Goal: Answer question/provide support

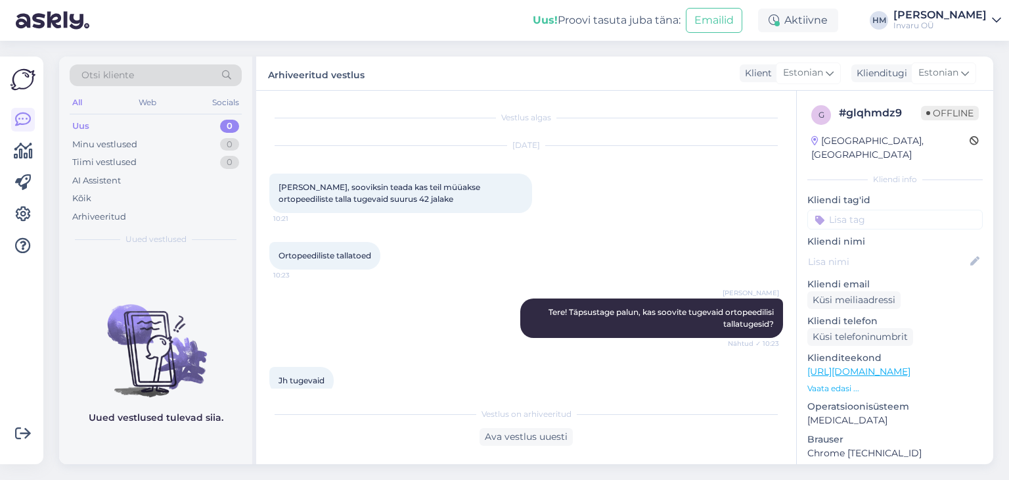
scroll to position [254, 0]
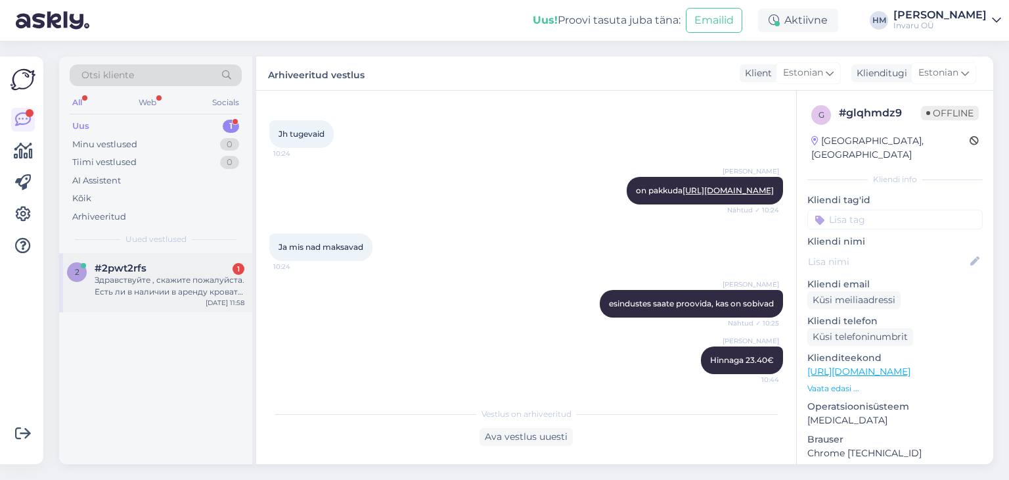
click at [134, 275] on div "Здравствуйте , скажите пожалуйста. Есть ли в наличии в аренду кровать 221234 ко…" at bounding box center [170, 286] width 150 height 24
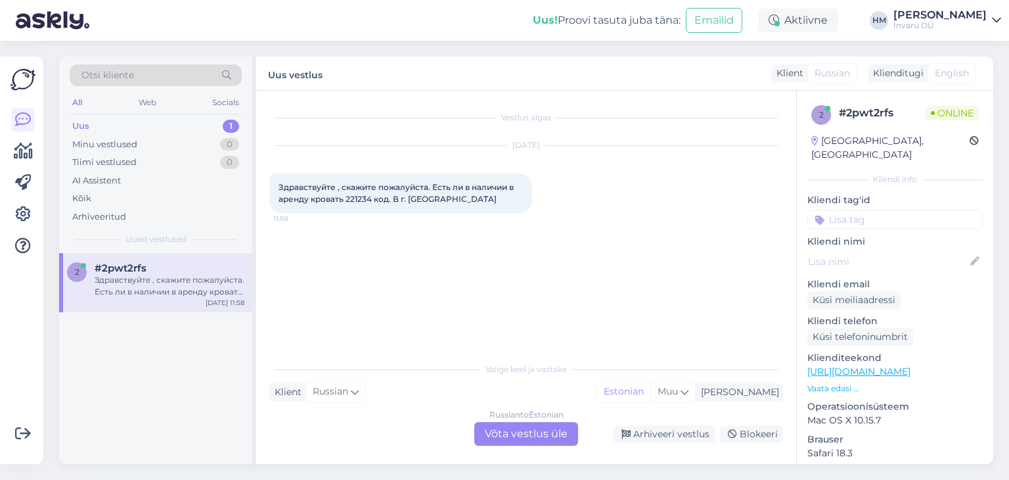
click at [509, 430] on div "Russian to Estonian Võta vestlus üle" at bounding box center [526, 434] width 104 height 24
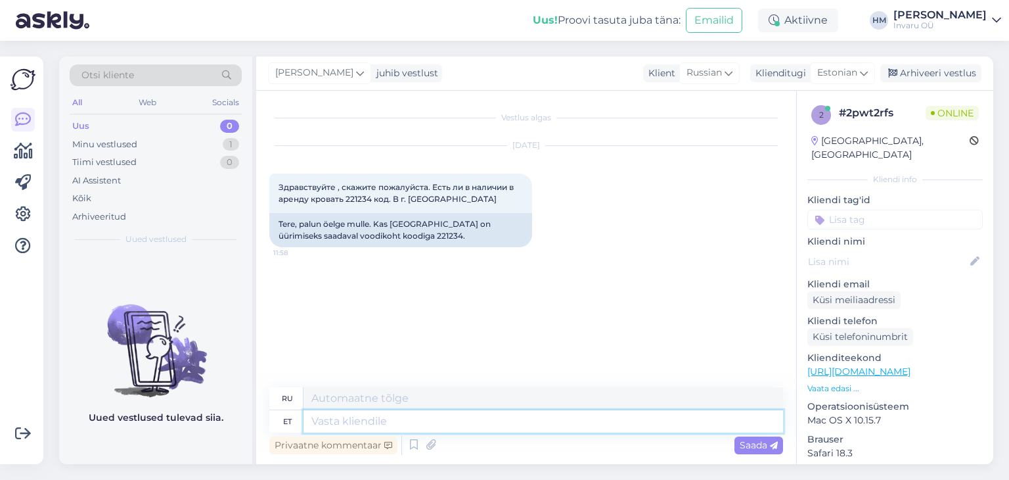
drag, startPoint x: 319, startPoint y: 422, endPoint x: 385, endPoint y: 419, distance: 65.8
click at [318, 422] on textarea at bounding box center [544, 421] width 480 height 22
type textarea "Tere,"
type textarea "Привет"
type textarea "Tere,"
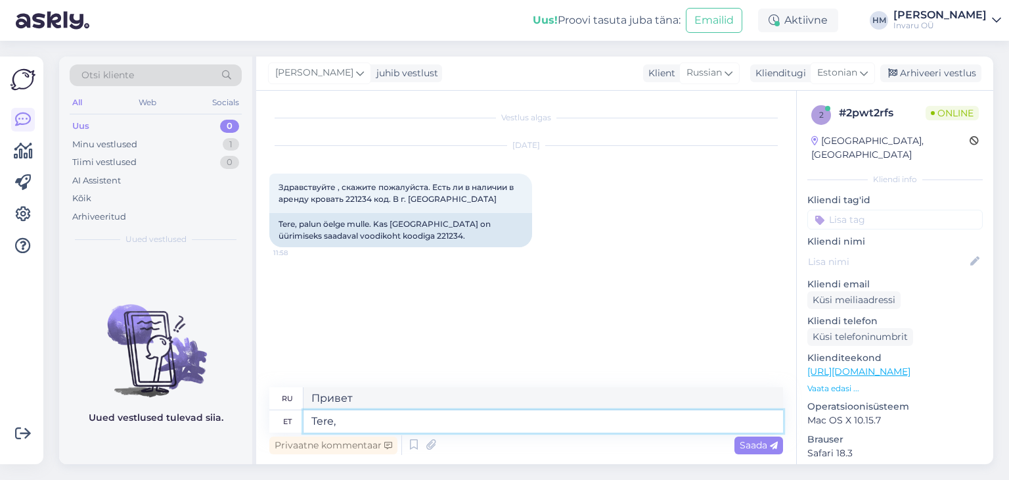
type textarea "Привет,"
type textarea "Tere, Ja"
type textarea "Привет, да"
type textarea "Tere, Jah,"
type textarea "Здравствуйте, да,"
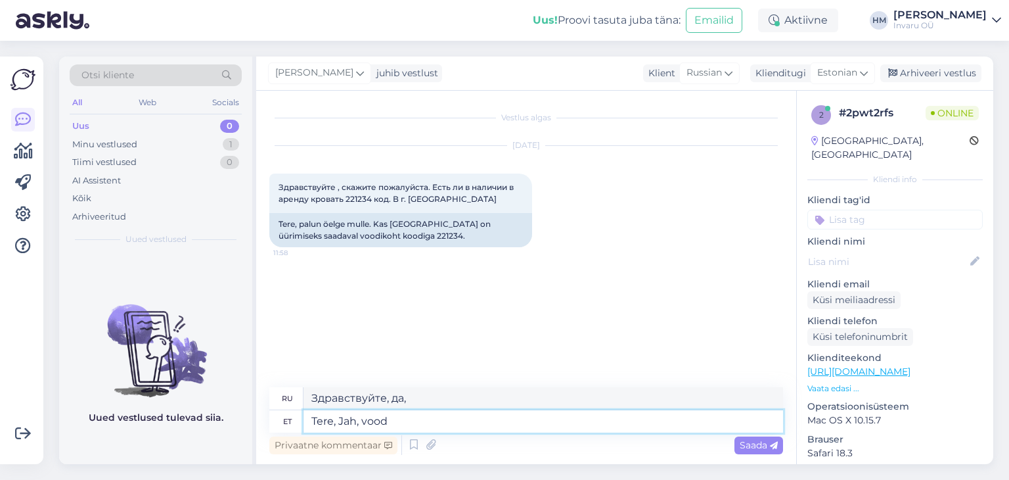
type textarea "Tere, Jah, voodi"
type textarea "Привет, да, кровать."
type textarea "Tere, Jah, voodit o"
type textarea "Здравствуйте. Да, кровать."
type textarea "Tere, Jah, voodit on v"
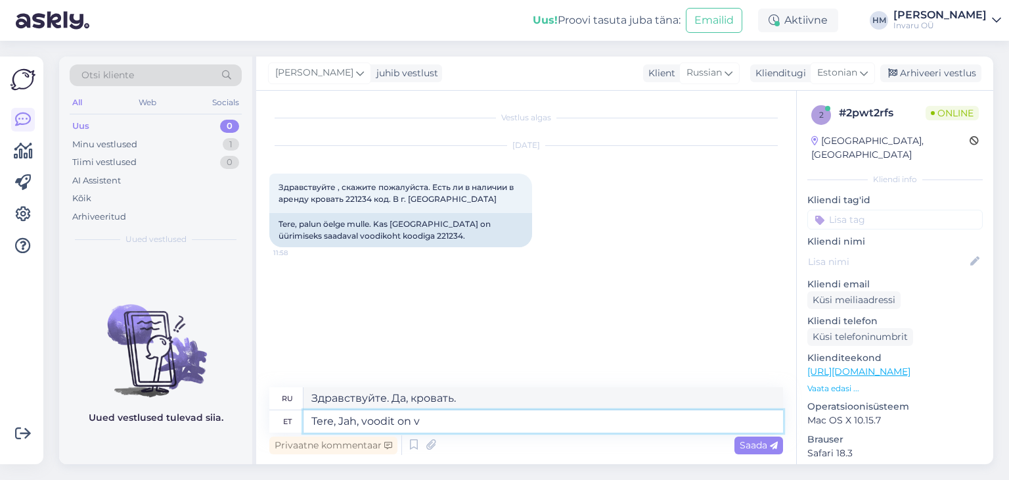
type textarea "Здравствуйте. Да, кровати есть."
type textarea "Tere, Jah, voodit on võimalik"
type textarea "Здравствуйте. Да, кровать возможна."
type textarea "Tere, Jah, voodit on võimalik üürida,"
type textarea "Здравствуйте, да, можно снять кровать."
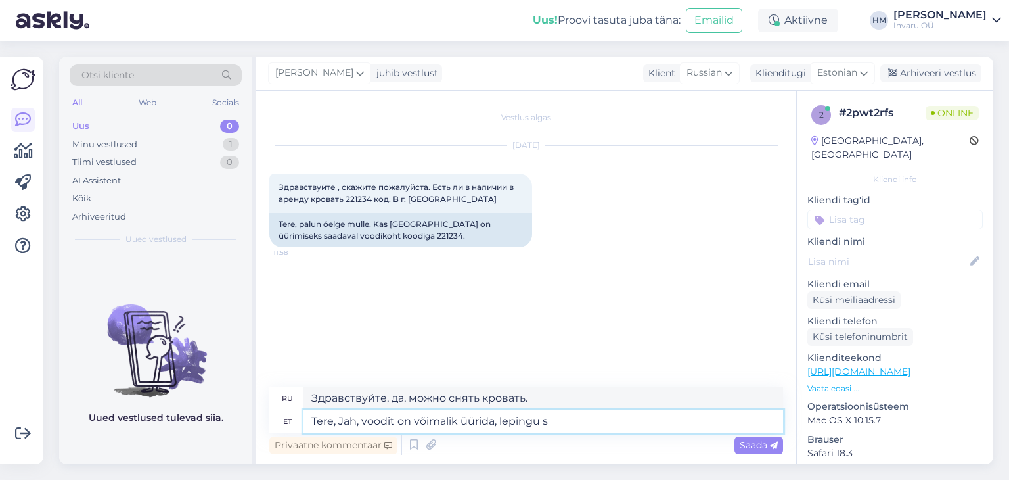
type textarea "Tere, Jah, voodit on võimalik üürida, lepingu sa"
type textarea "Здравствуйте, да, можно снять кровать, с договором."
type textarea "Tere, Jah, voodit on võimalik üürida, lepingu saate"
type textarea "Здравствуйте, да, можно снять кровать, договор будет оформлен."
type textarea "Tere, Jah, voodit on võimalik üürida, lepingu saate v"
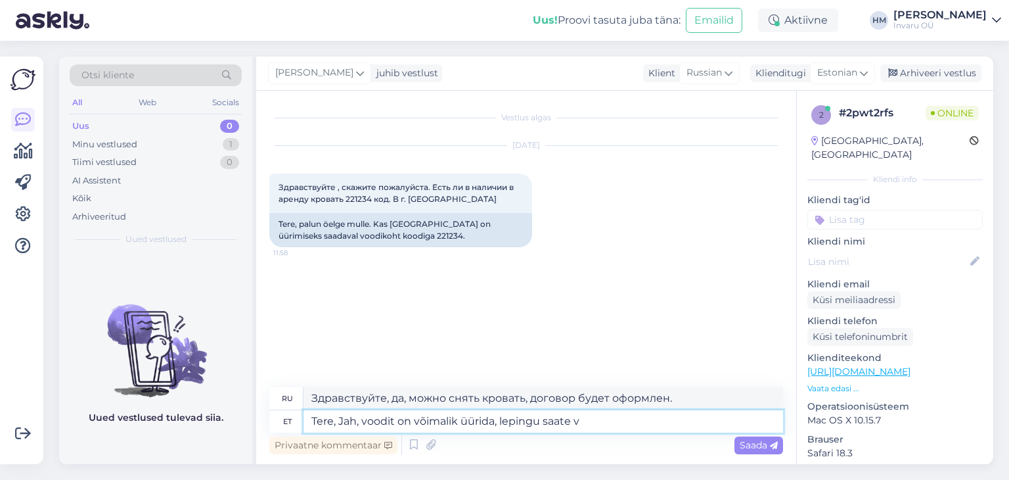
type textarea "Здравствуйте, да, можно арендовать кровать, договор будет оформлен."
type textarea "Tere, Jah, voodit on võimalik üürida, lepingu saate vormistad e"
type textarea "Здравствуйте, да, можно арендовать кровать, вам выдадут договор и вы его заполн…"
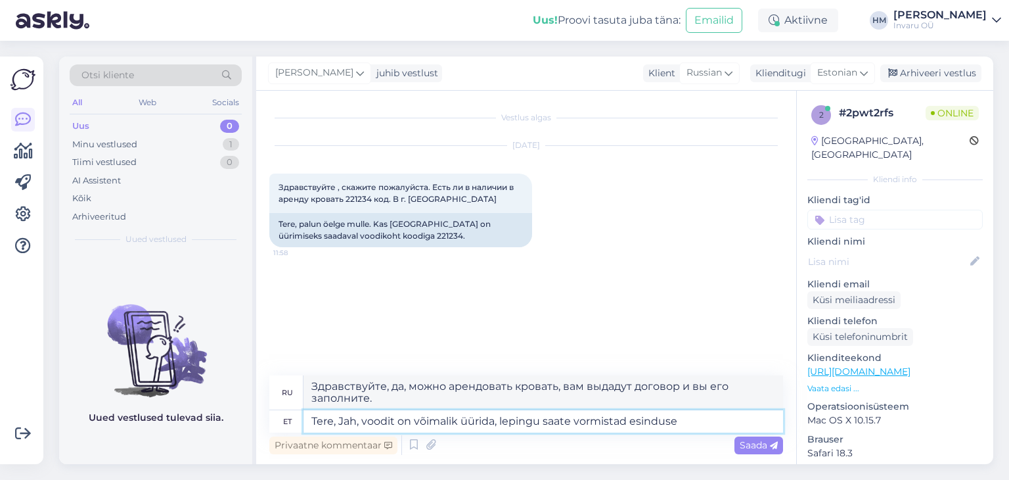
type textarea "Tere, Jah, voodit on võimalik üürida, lepingu saate vormistad esinduses"
type textarea "Здравствуйте, да, возможна аренда койко-места, договор можно подписать в офисе."
click at [360, 421] on textarea "Tere, Jah, voodit on võimalik üürida, lepingu saate vormistad esinduses" at bounding box center [544, 421] width 480 height 22
type textarea "Tere, Jah, funktsionaalset voodit on võimalik üürida, lepingu saate vormistad e…"
type textarea "Здравствуйте, да, у нас можно арендовать функциональную кровать, договор можно …"
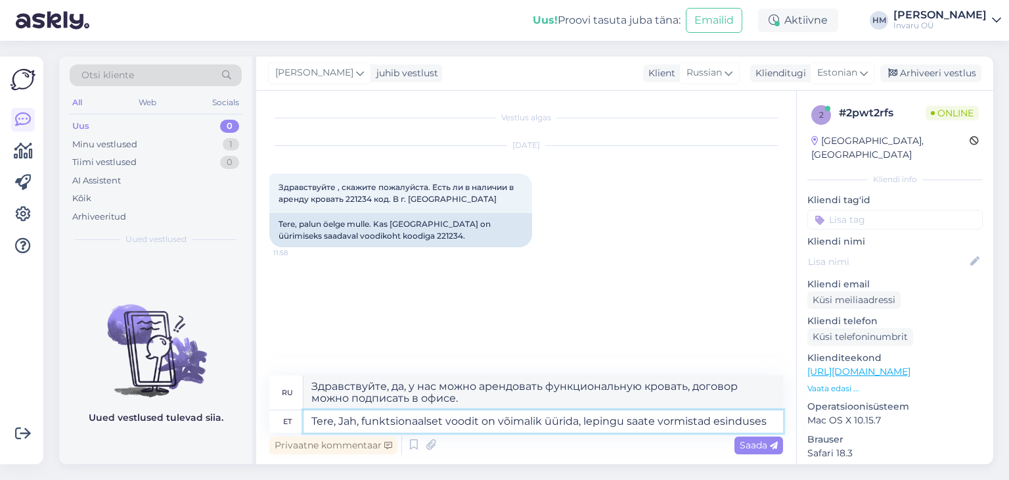
click at [711, 419] on textarea "Tere, Jah, funktsionaalset voodit on võimalik üürida, lepingu saate vormistad e…" at bounding box center [544, 421] width 480 height 22
type textarea "Tere, Jah, funktsionaalset voodit on võimalik üürida, lepingu saate vormistada …"
click at [754, 441] on span "Saada" at bounding box center [759, 445] width 38 height 12
type textarea "Здравствуйте, да, возможна аренда функциональной кровати, договор можно заключи…"
click at [759, 440] on span "Saada" at bounding box center [759, 445] width 38 height 12
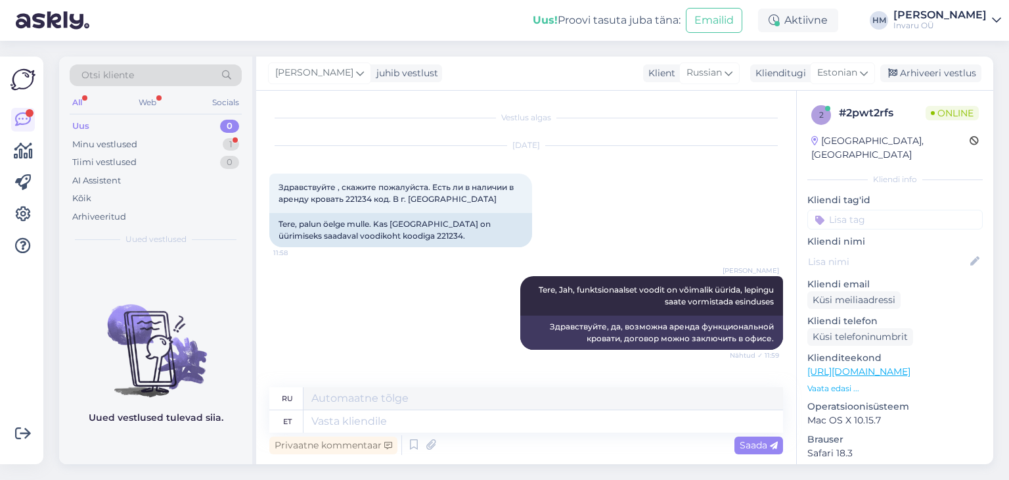
scroll to position [68, 0]
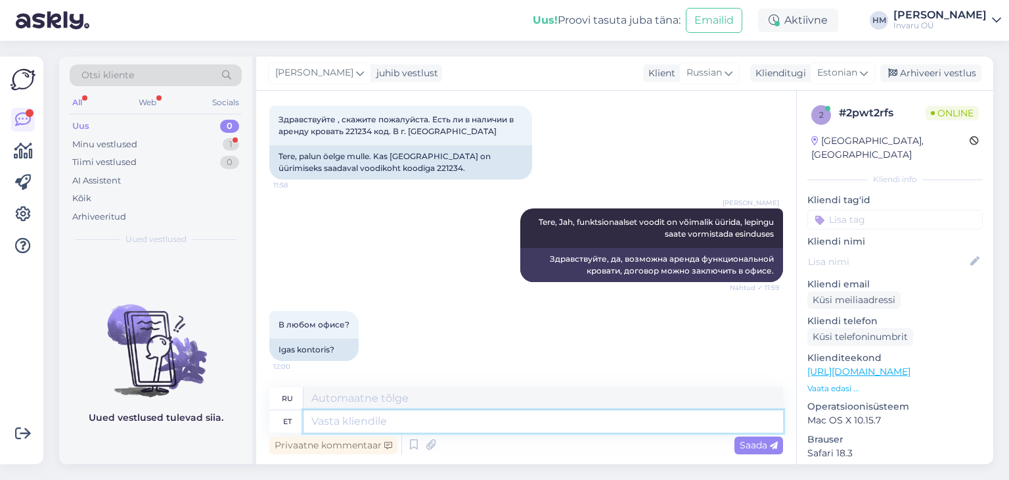
click at [357, 424] on textarea at bounding box center [544, 421] width 480 height 22
click at [409, 423] on textarea at bounding box center [544, 421] width 480 height 22
type textarea "esindused a"
type textarea "представления"
type textarea "esindused asuvad"
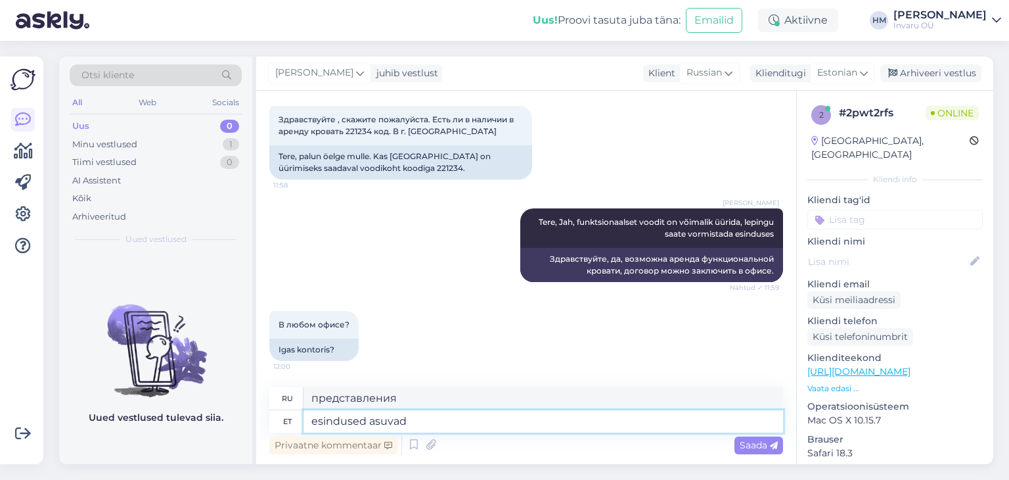
type textarea "представительства расположены"
paste textarea "[URL][DOMAIN_NAME]"
type textarea "esindused asuvad [URL][DOMAIN_NAME]"
type textarea "Представительства находятся [URL][DOMAIN_NAME]"
type textarea "esindused asuvad [URL][DOMAIN_NAME]"
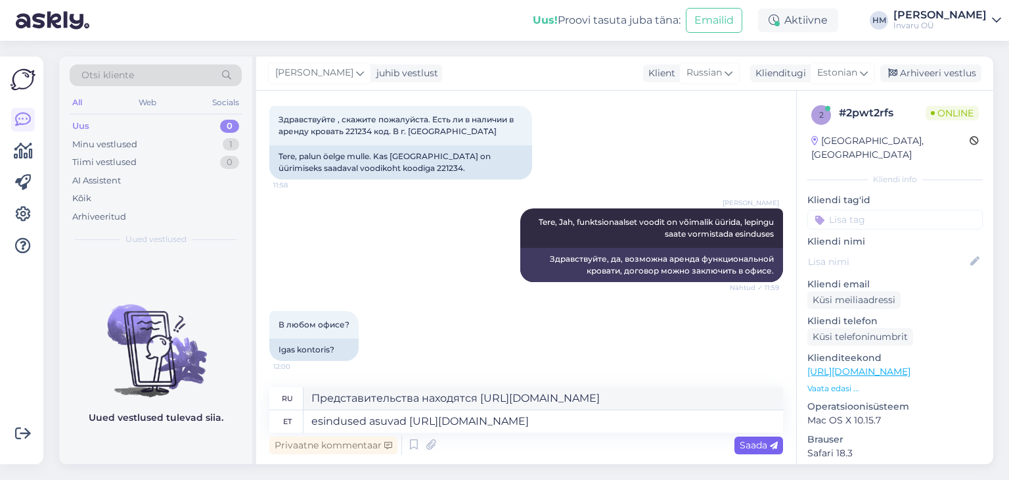
click at [751, 450] on div "Saada" at bounding box center [759, 445] width 49 height 18
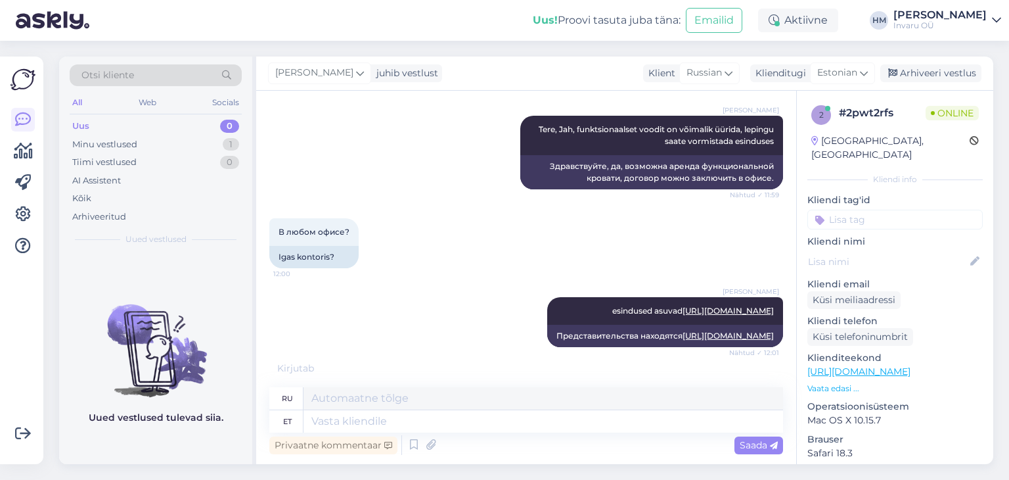
scroll to position [249, 0]
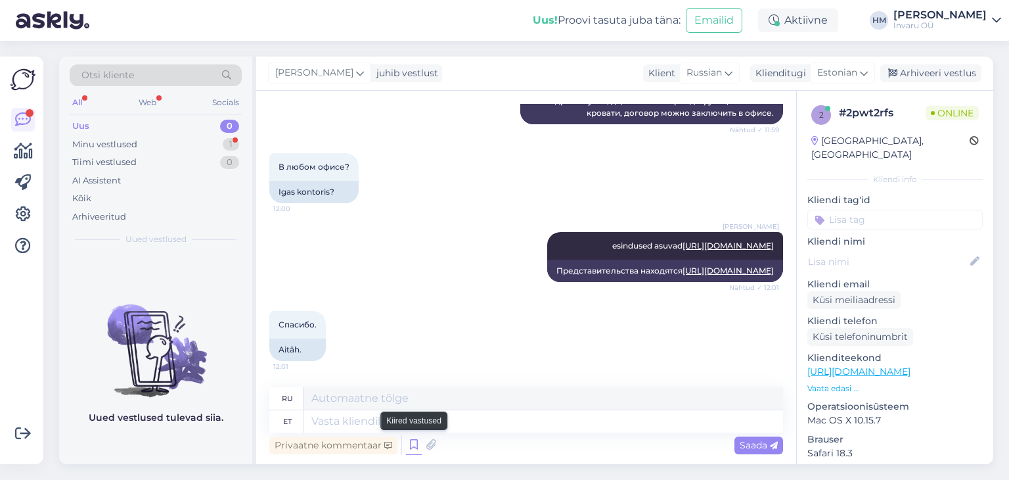
click at [416, 443] on icon at bounding box center [414, 445] width 16 height 20
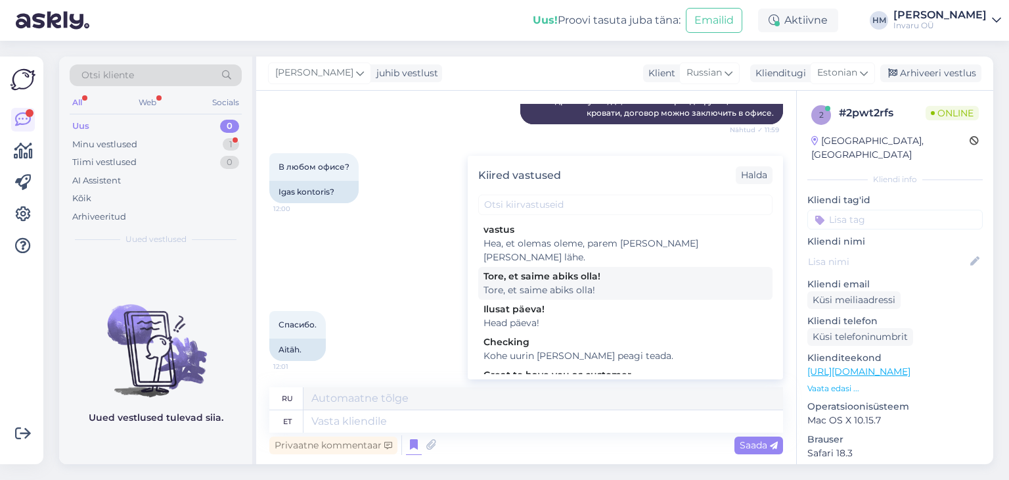
click at [505, 269] on div "Tore, et saime abiks olla!" at bounding box center [626, 276] width 284 height 14
type textarea "Рады, что смогли быть полезны!"
type textarea "Tore, et saime abiks olla!"
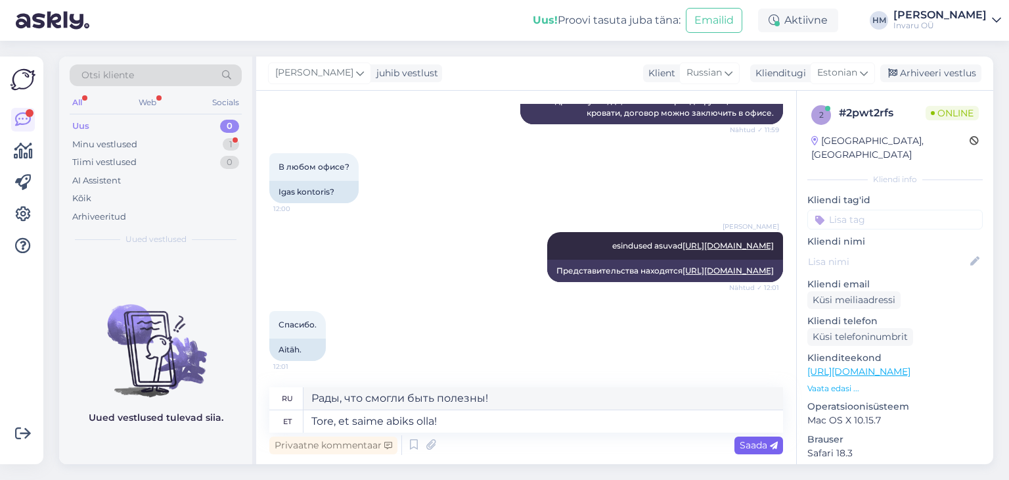
click at [744, 446] on span "Saada" at bounding box center [759, 445] width 38 height 12
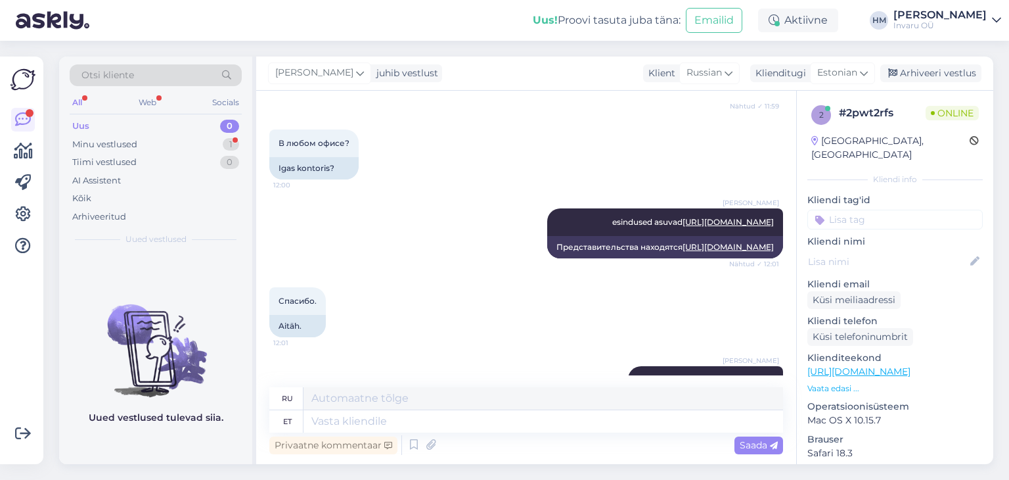
scroll to position [328, 0]
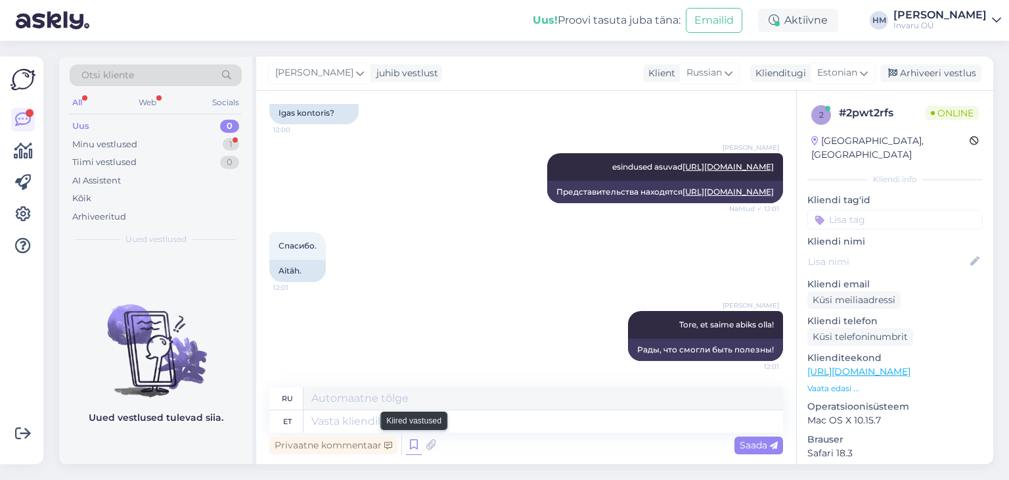
click at [409, 449] on icon at bounding box center [414, 445] width 16 height 20
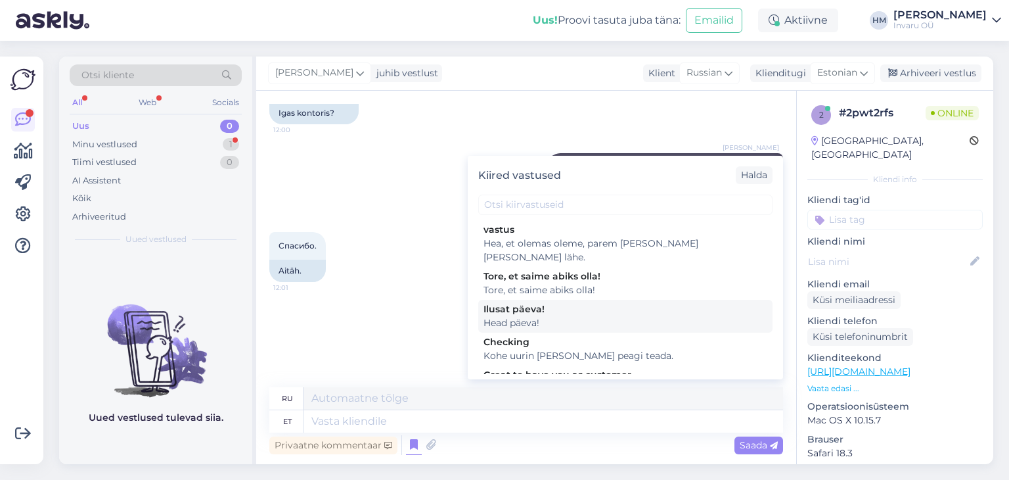
click at [513, 302] on div "Ilusat päeva!" at bounding box center [626, 309] width 284 height 14
type textarea "Добрый день!"
type textarea "Head päeva!"
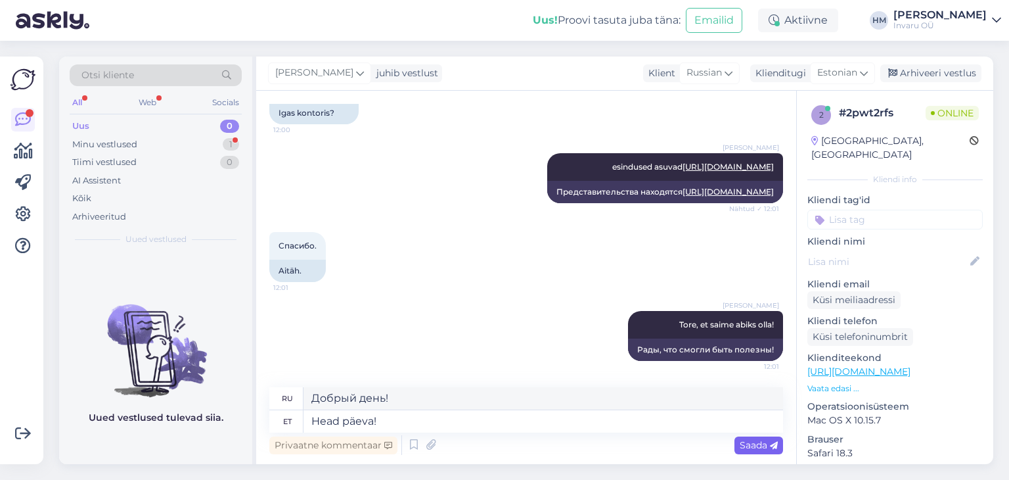
click at [747, 443] on span "Saada" at bounding box center [759, 445] width 38 height 12
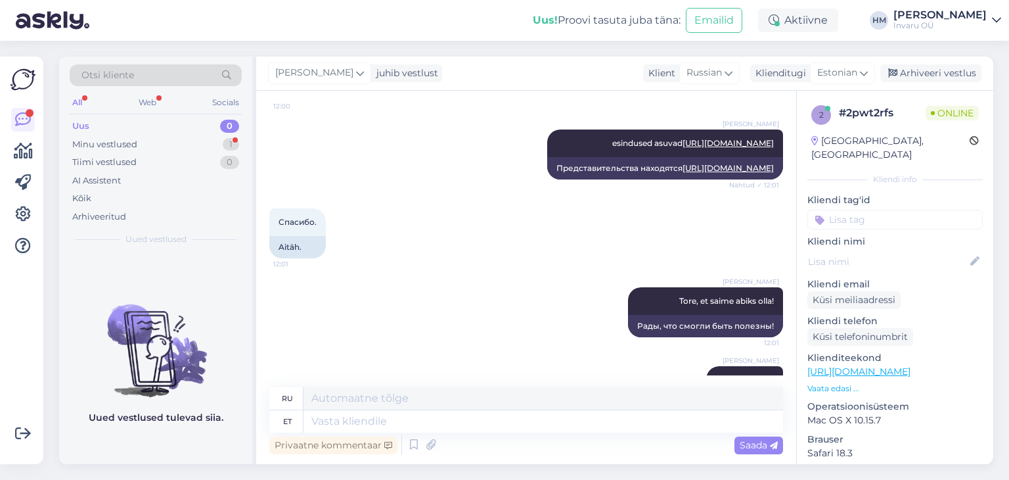
scroll to position [407, 0]
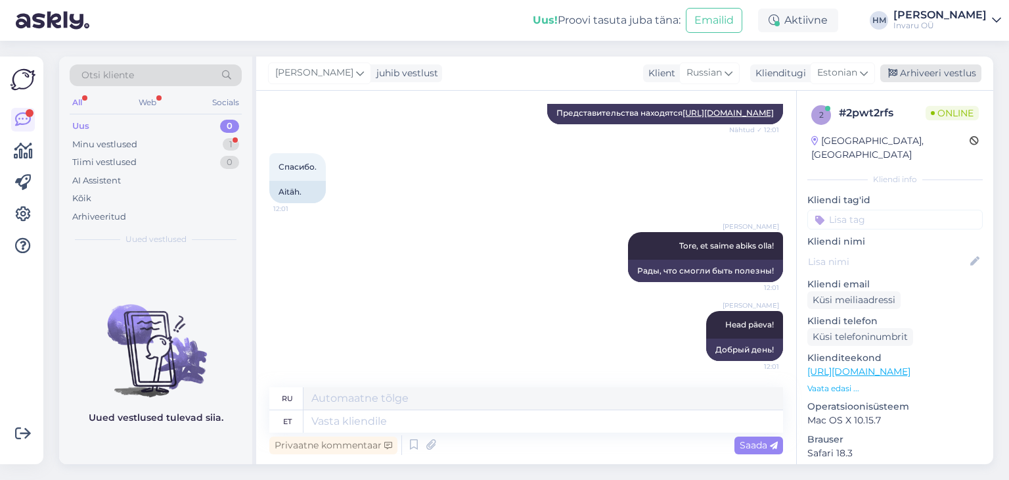
click at [919, 67] on div "Arhiveeri vestlus" at bounding box center [931, 73] width 101 height 18
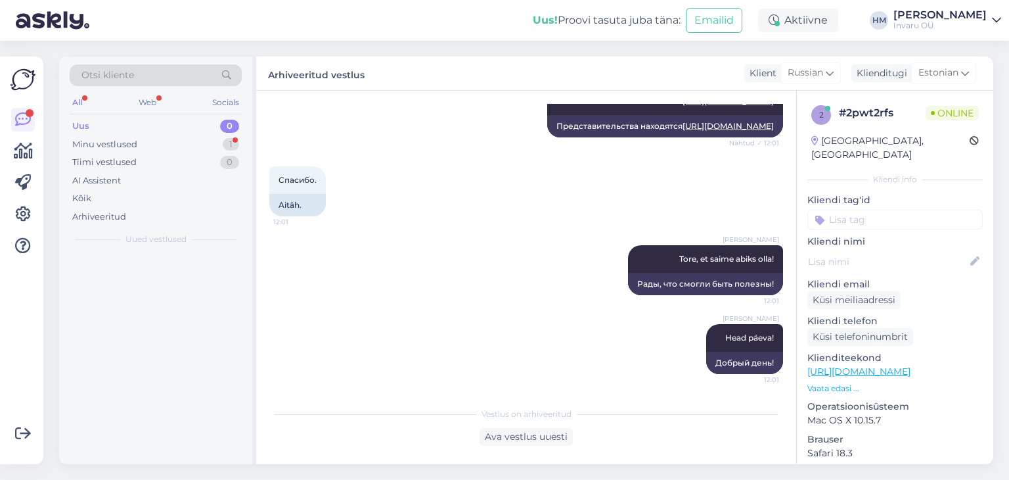
scroll to position [394, 0]
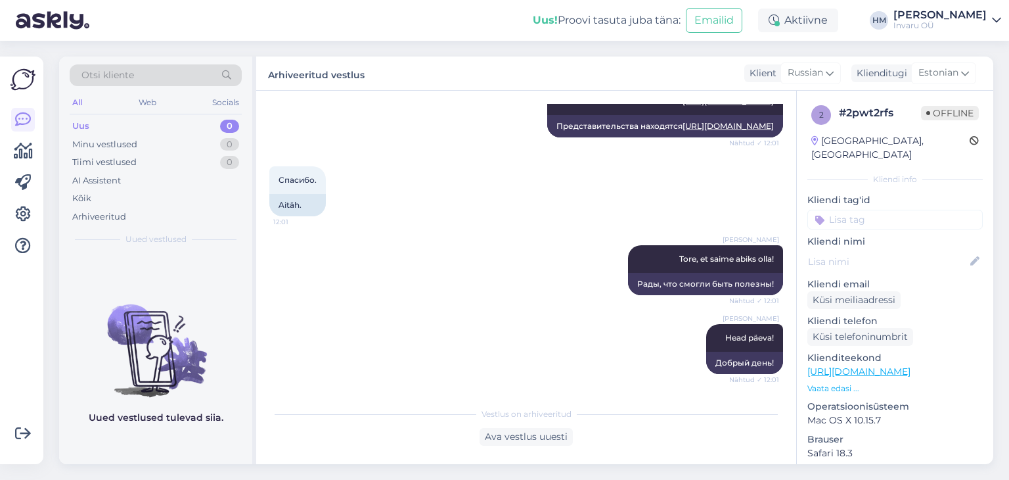
drag, startPoint x: 442, startPoint y: 130, endPoint x: 263, endPoint y: 216, distance: 198.4
